Goal: Find specific page/section: Find specific page/section

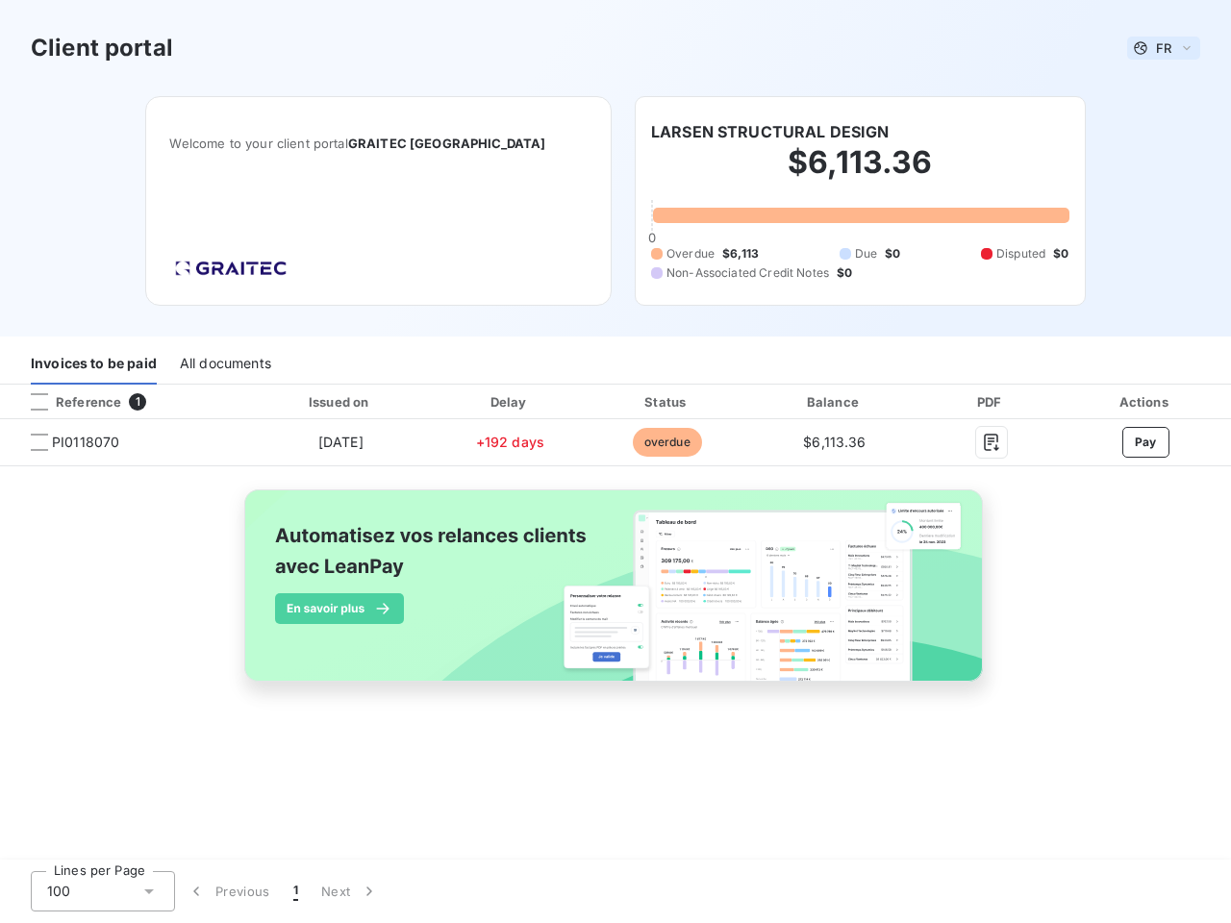
click at [1164, 48] on span "FR" at bounding box center [1163, 47] width 15 height 15
click at [769, 132] on h6 "LARSEN STRUCTURAL DESIGN" at bounding box center [770, 131] width 239 height 23
